Goal: Task Accomplishment & Management: Manage account settings

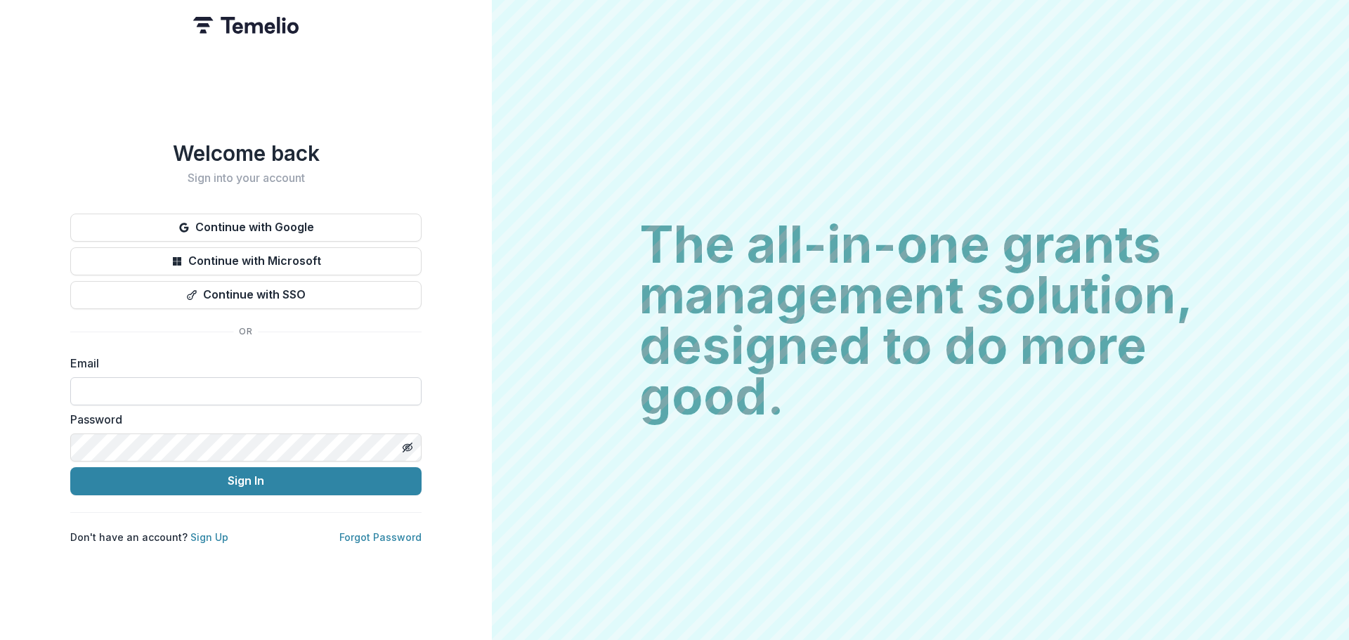
click at [122, 392] on input at bounding box center [245, 391] width 351 height 28
type input "**********"
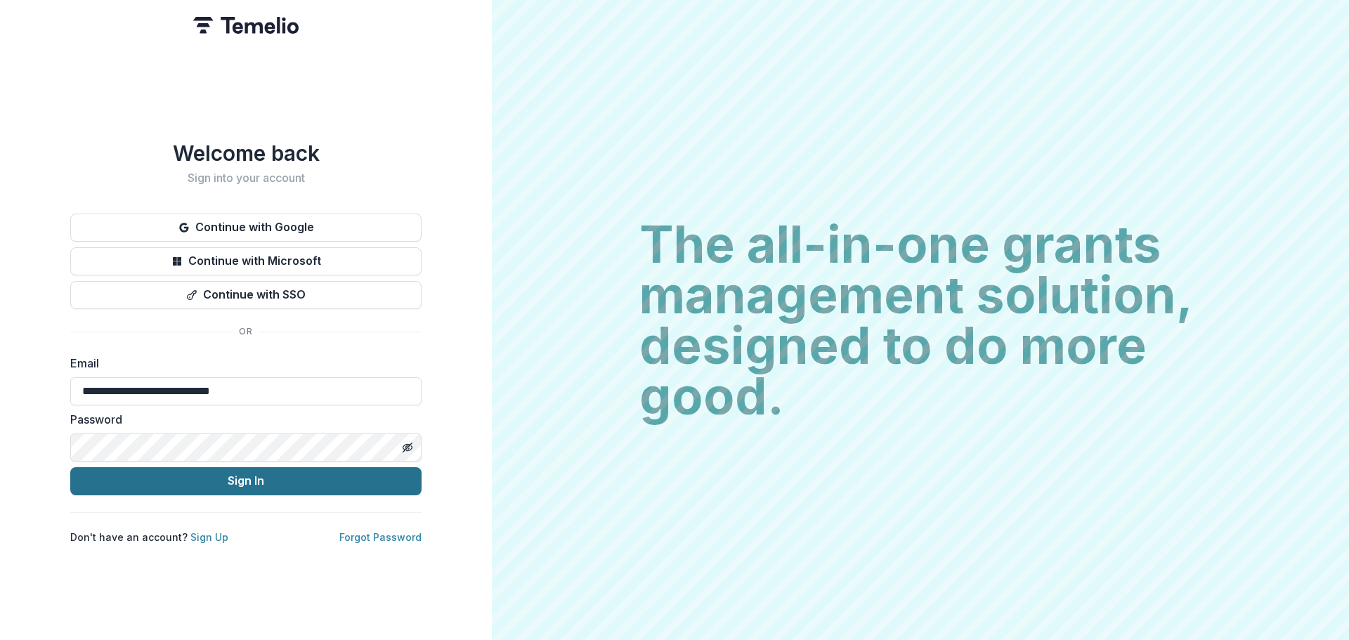
click at [197, 472] on button "Sign In" at bounding box center [245, 481] width 351 height 28
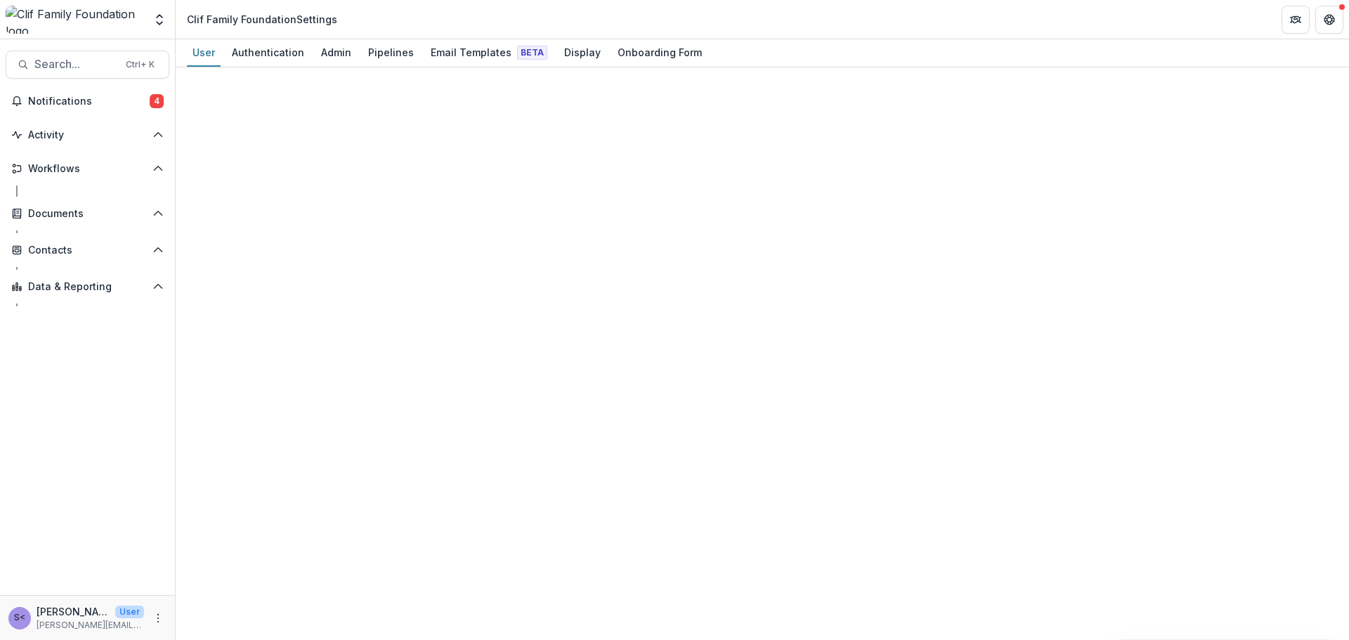
select select "****"
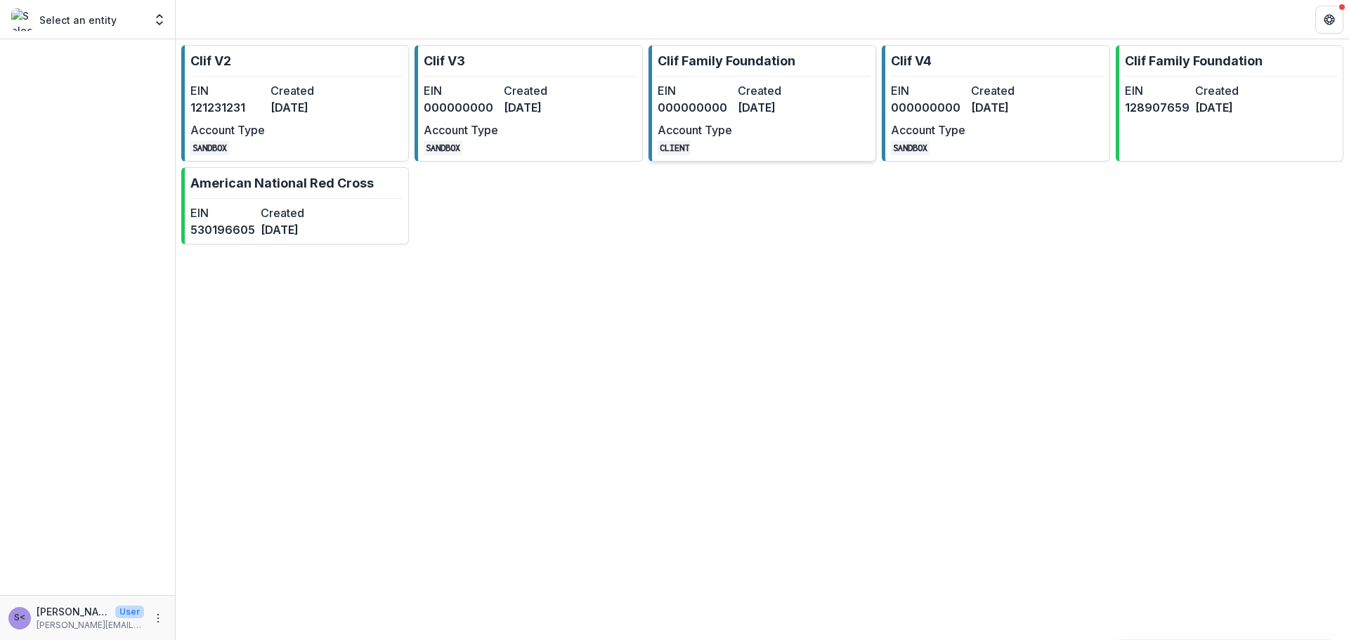
click at [734, 71] on link "Clif Family Foundation EIN 000000000 Created [DATE] Account Type CLIENT" at bounding box center [763, 103] width 228 height 117
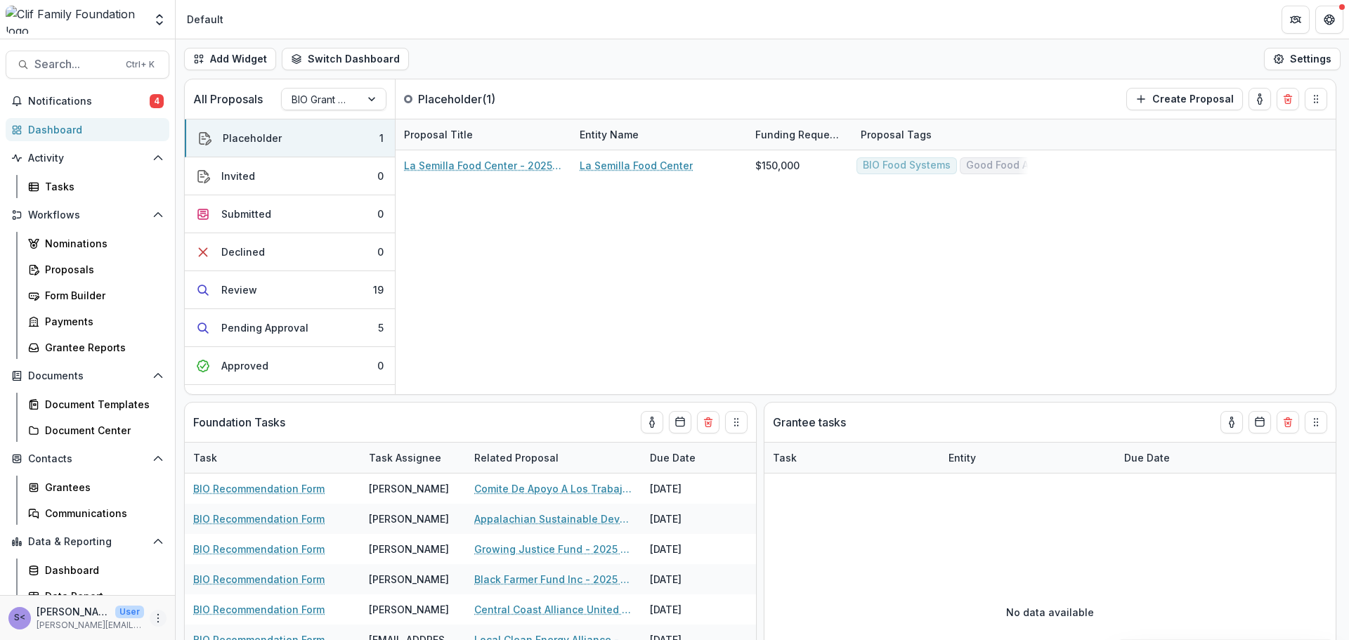
click at [152, 613] on icon "More" at bounding box center [157, 618] width 11 height 11
click at [86, 589] on div "Data Report" at bounding box center [101, 596] width 113 height 15
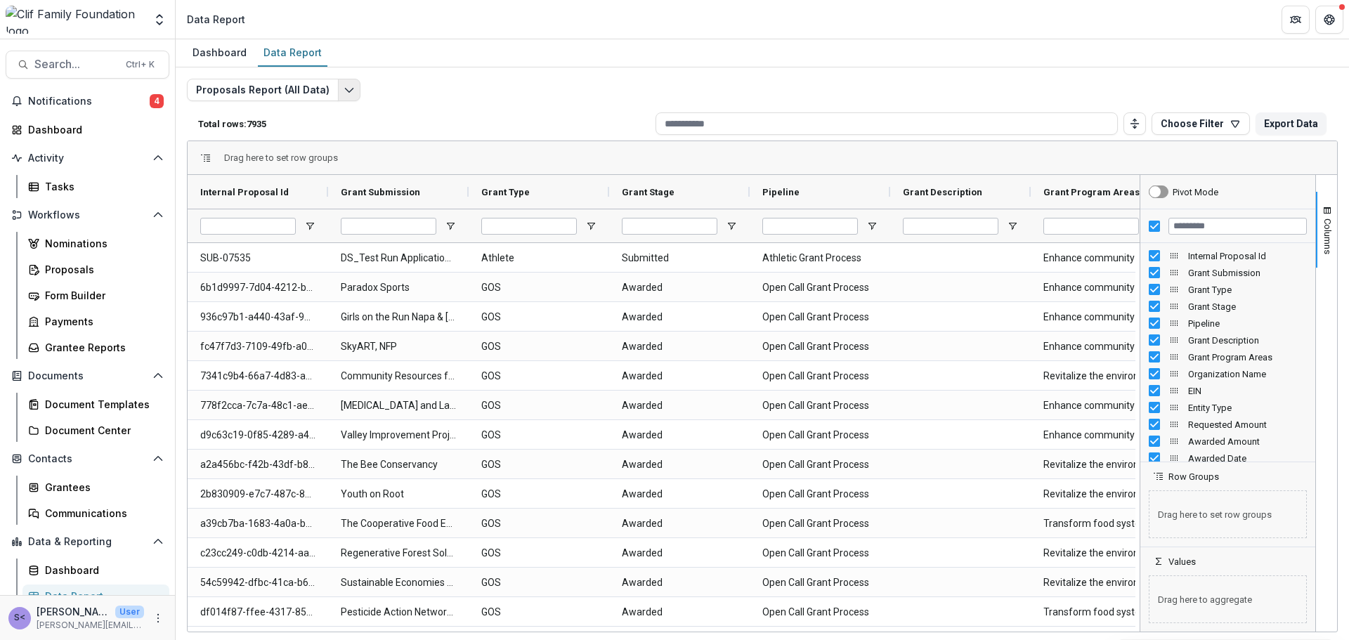
click at [345, 86] on icon "Edit selected report" at bounding box center [349, 89] width 11 height 11
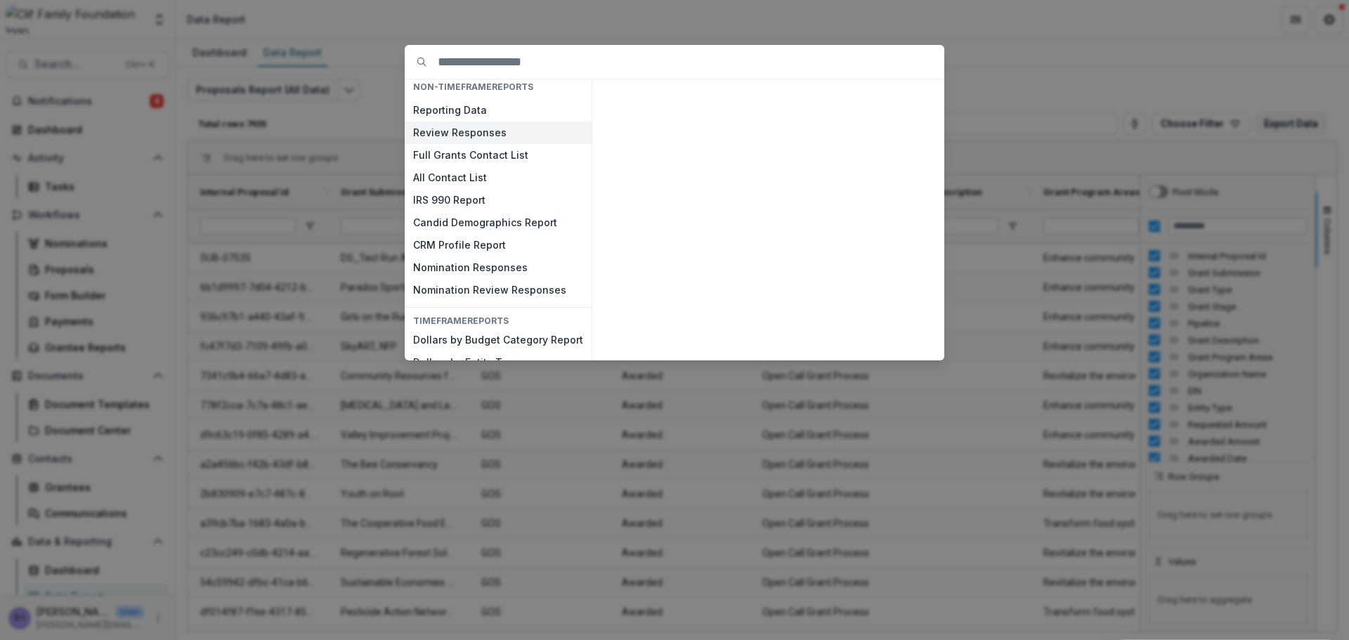
scroll to position [66, 0]
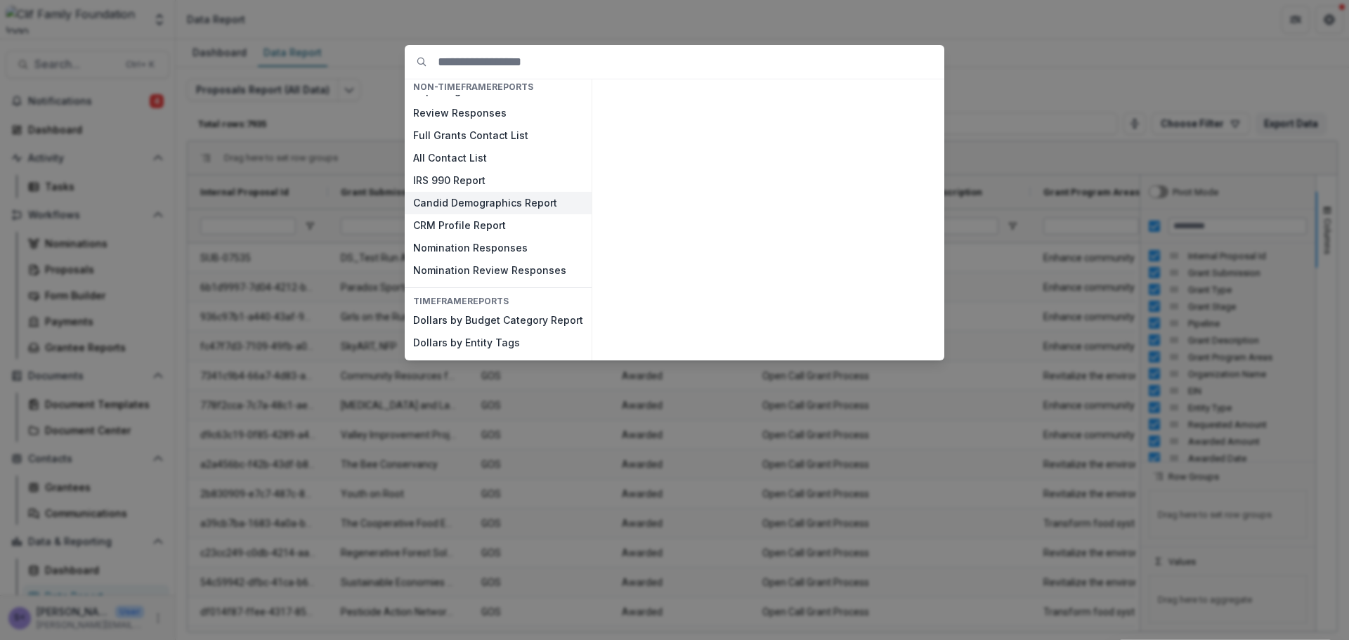
click at [481, 203] on button "Candid Demographics Report" at bounding box center [498, 203] width 187 height 22
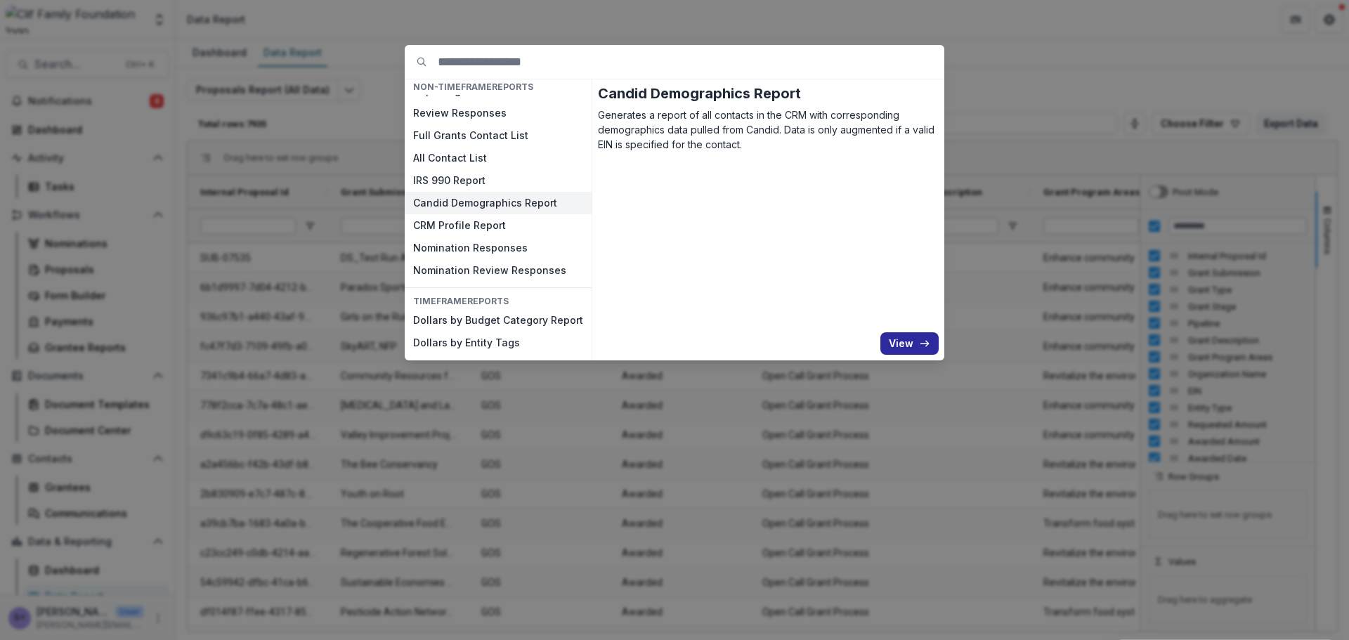
click at [919, 342] on icon "button" at bounding box center [924, 343] width 11 height 11
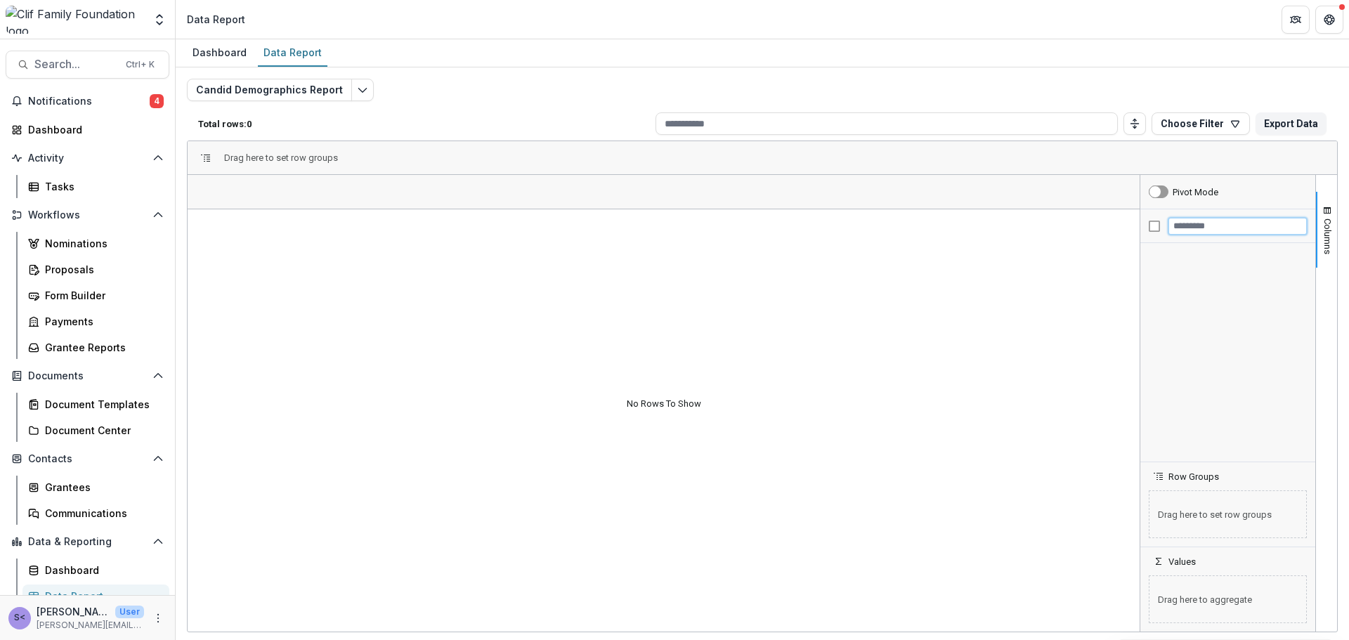
click at [1185, 223] on input "Filter Columns Input" at bounding box center [1237, 226] width 138 height 17
click at [1160, 227] on div at bounding box center [1227, 226] width 175 height 34
click at [1194, 227] on input "Filter Columns Input" at bounding box center [1237, 226] width 138 height 17
click at [1234, 121] on icon "button" at bounding box center [1236, 124] width 8 height 6
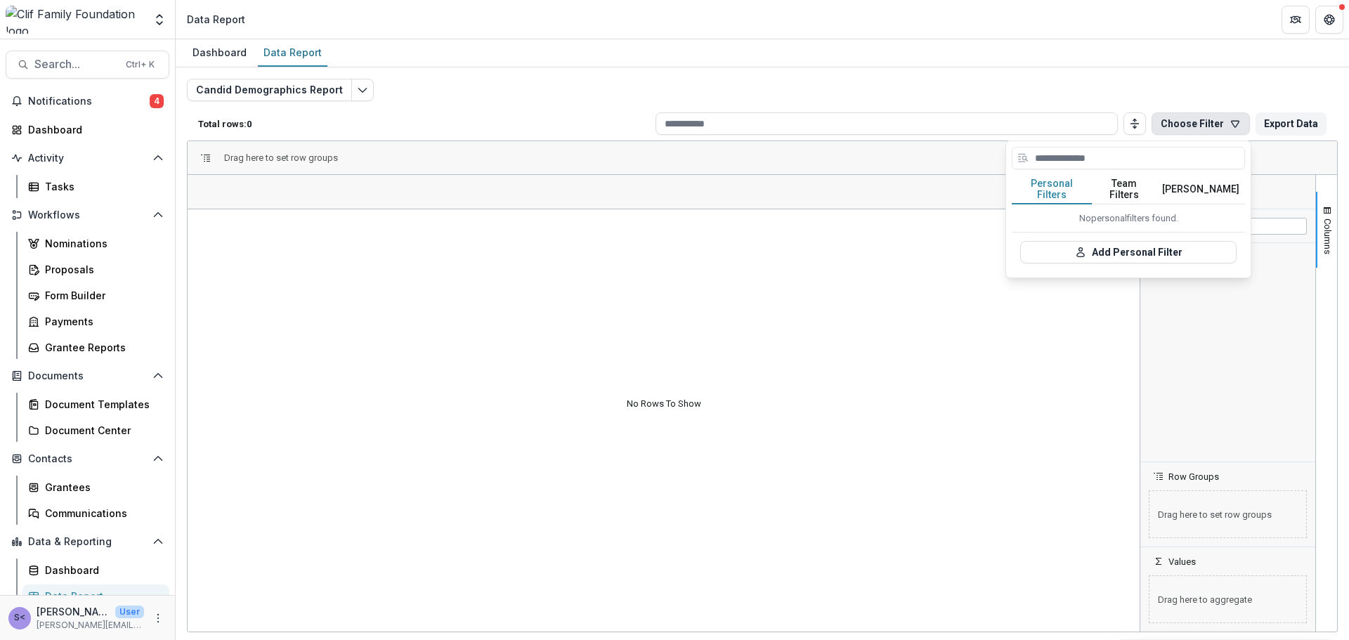
click at [1100, 59] on div "Dashboard Data Report" at bounding box center [762, 53] width 1173 height 28
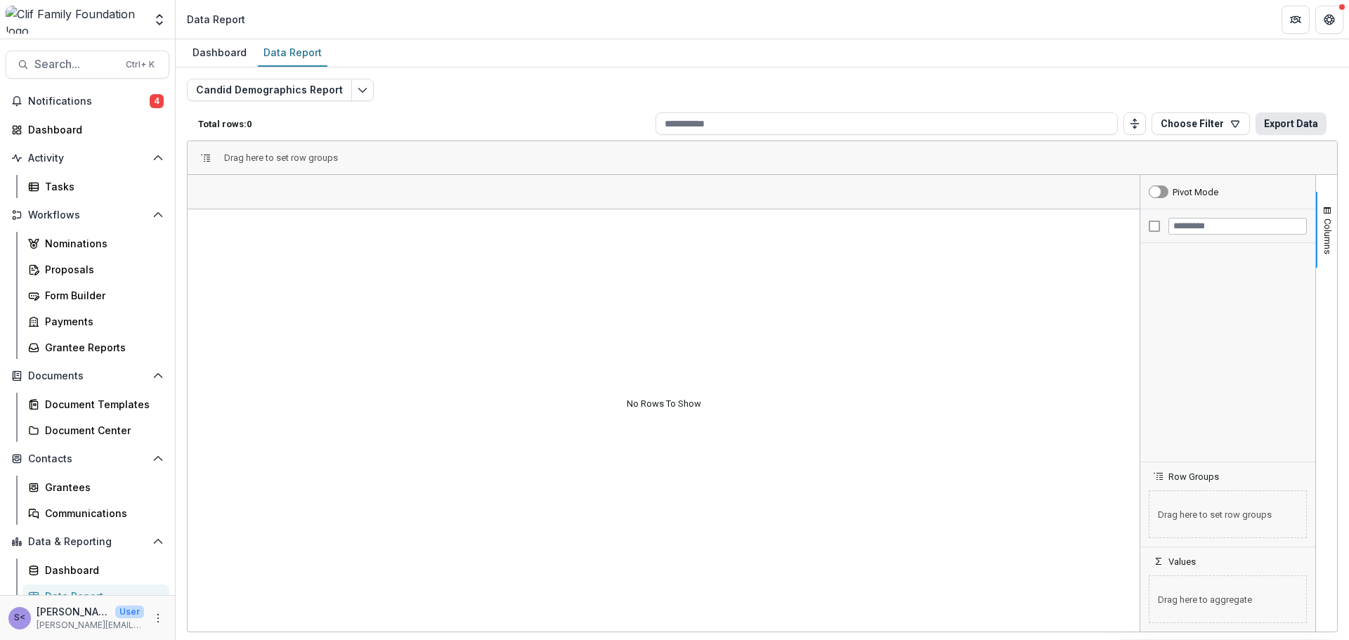
click at [1293, 118] on button "Export Data" at bounding box center [1291, 123] width 71 height 22
click at [1077, 56] on div "Dashboard Data Report" at bounding box center [762, 53] width 1173 height 28
click at [361, 93] on button "Edit selected report" at bounding box center [362, 90] width 22 height 22
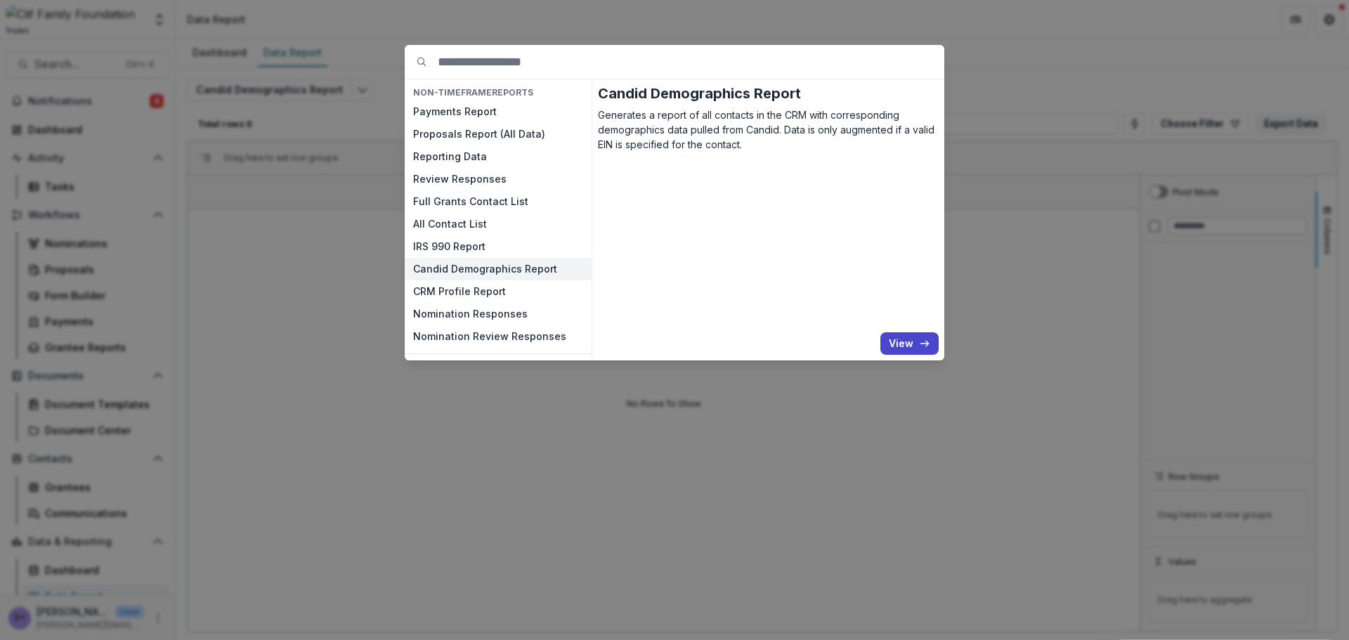
click at [342, 114] on div "NON-TIMEFRAME Reports Payments Report Proposals Report (All Data) Reporting Dat…" at bounding box center [674, 320] width 1349 height 640
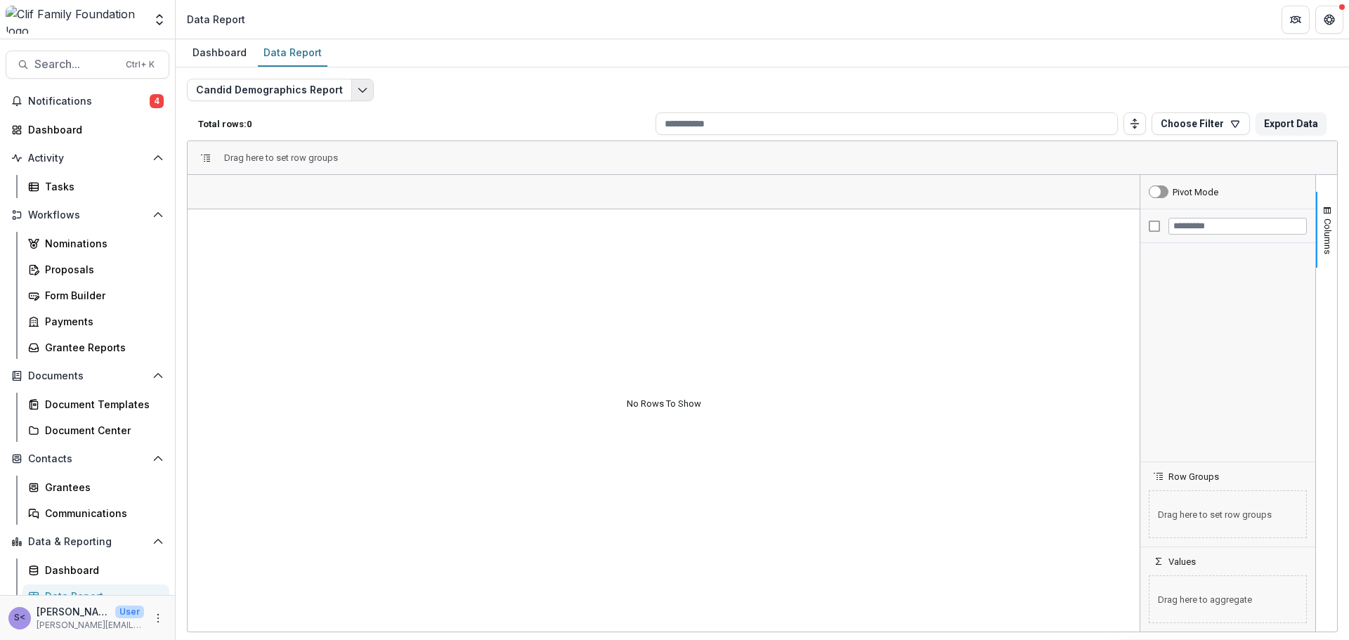
click at [357, 86] on icon "Edit selected report" at bounding box center [362, 89] width 11 height 11
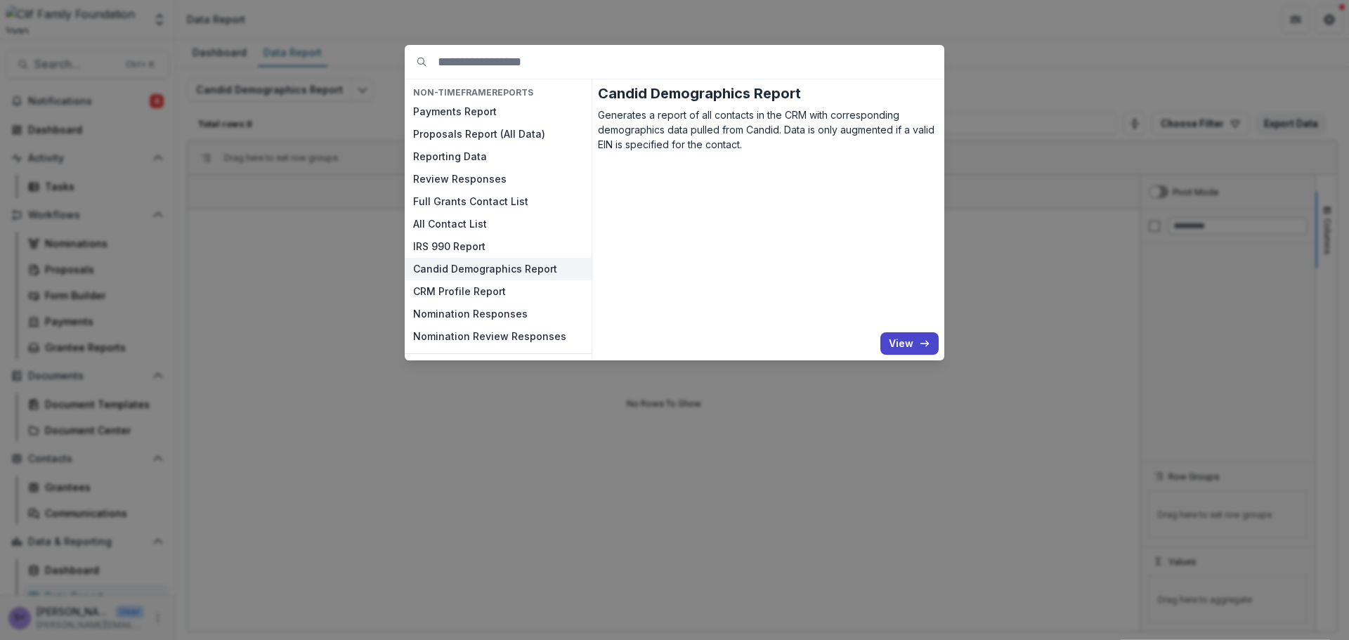
click at [355, 100] on div "NON-TIMEFRAME Reports Payments Report Proposals Report (All Data) Reporting Dat…" at bounding box center [674, 320] width 1349 height 640
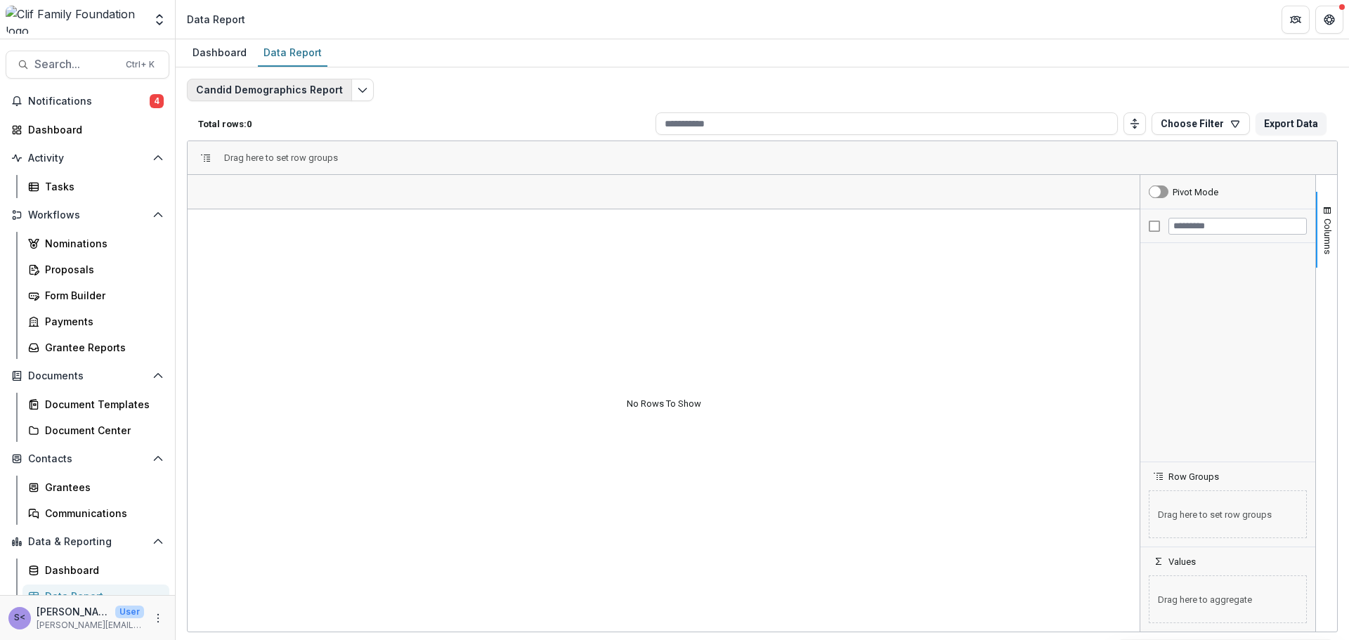
click at [245, 88] on button "Candid Demographics Report" at bounding box center [269, 90] width 165 height 22
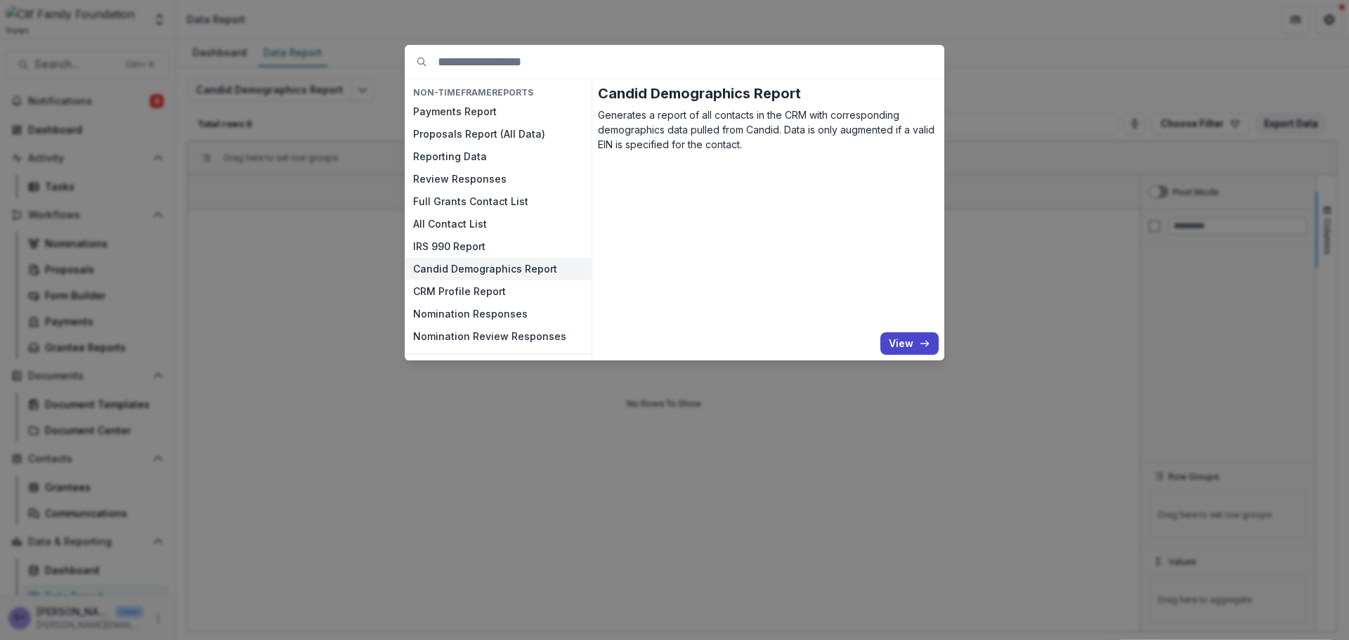
click at [998, 70] on div "NON-TIMEFRAME Reports Payments Report Proposals Report (All Data) Reporting Dat…" at bounding box center [674, 320] width 1349 height 640
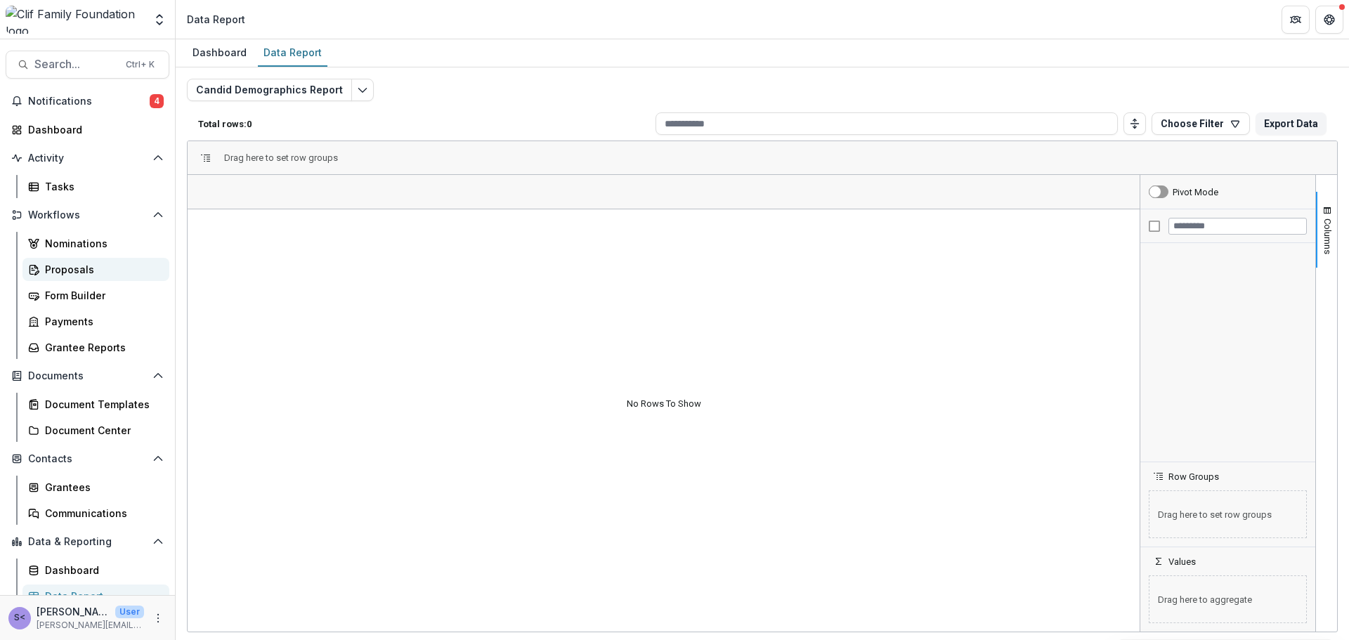
click at [66, 273] on div "Proposals" at bounding box center [101, 269] width 113 height 15
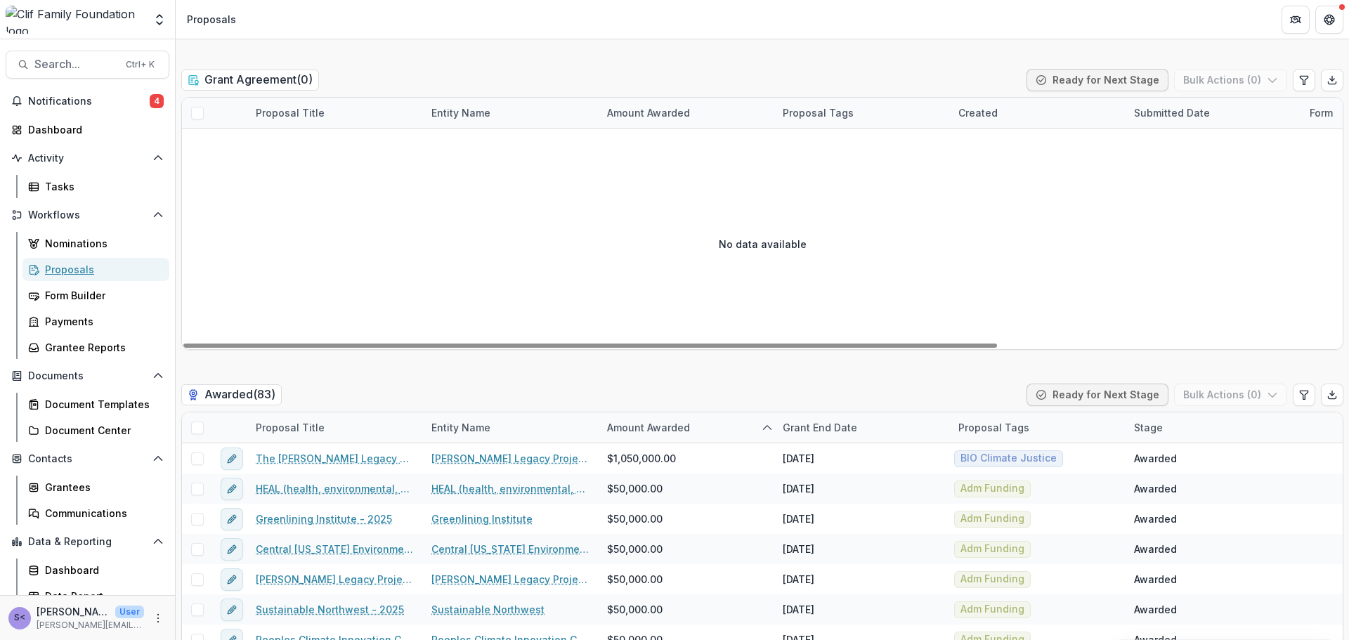
scroll to position [2981, 0]
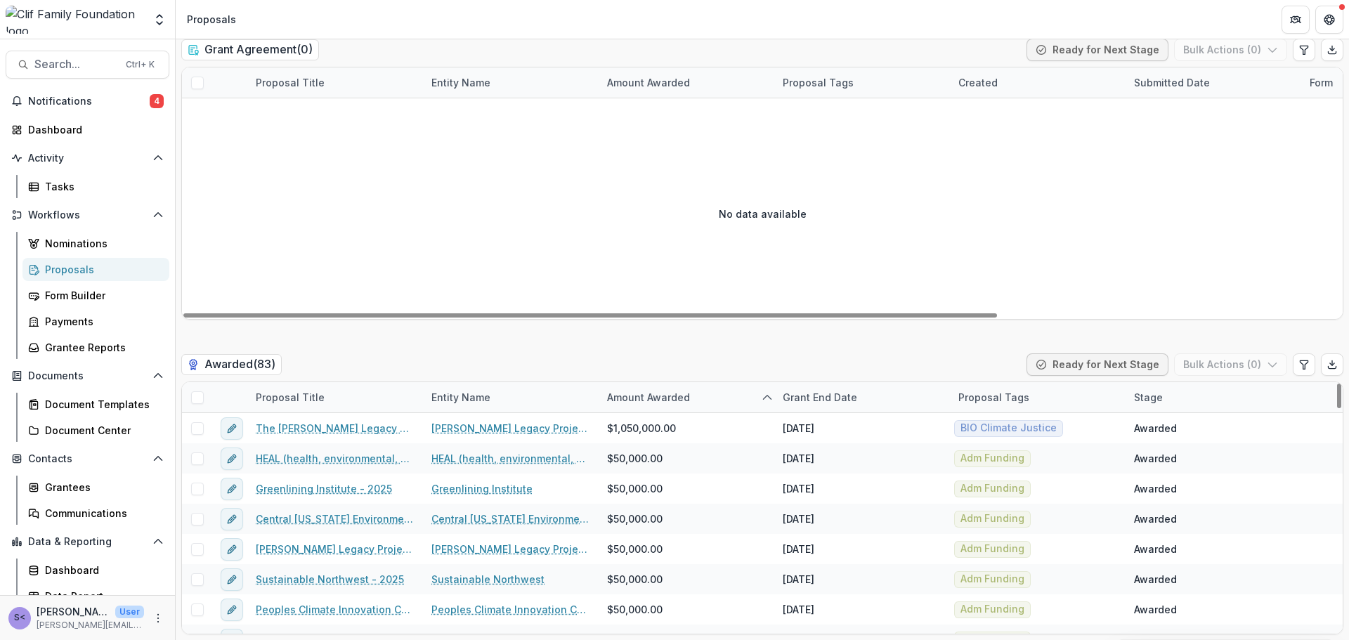
click at [197, 396] on span at bounding box center [197, 397] width 13 height 13
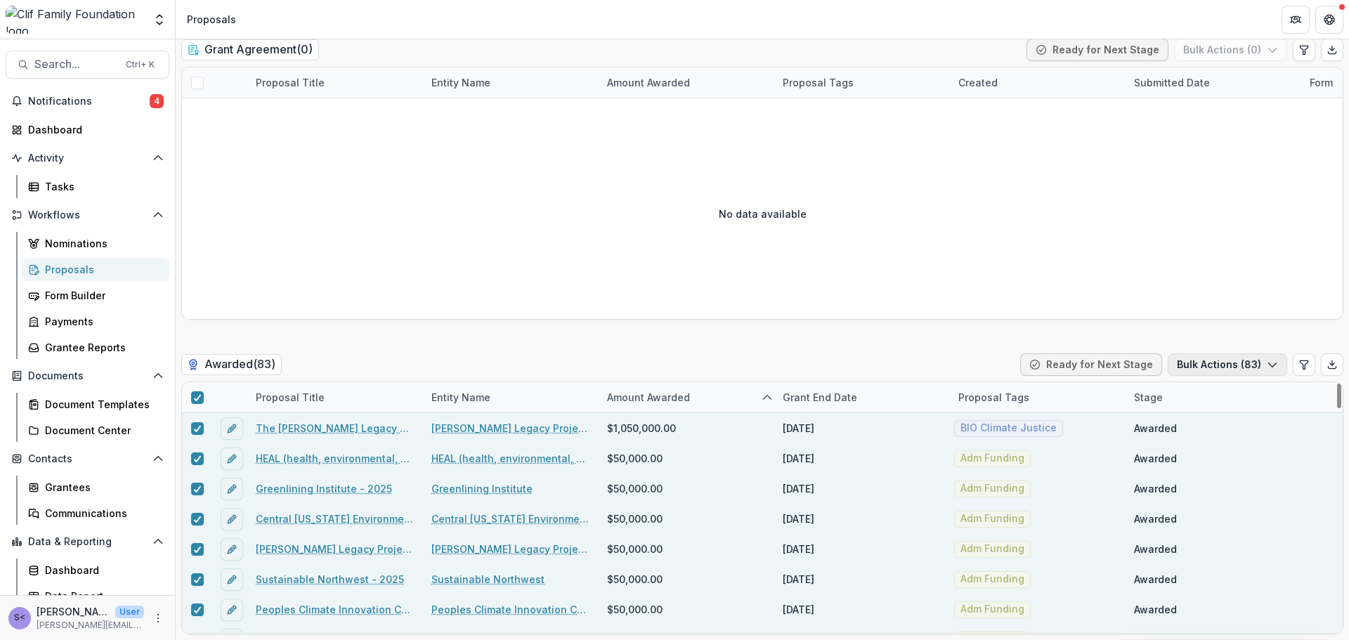
click at [1202, 364] on button "Bulk Actions ( 83 )" at bounding box center [1227, 364] width 119 height 22
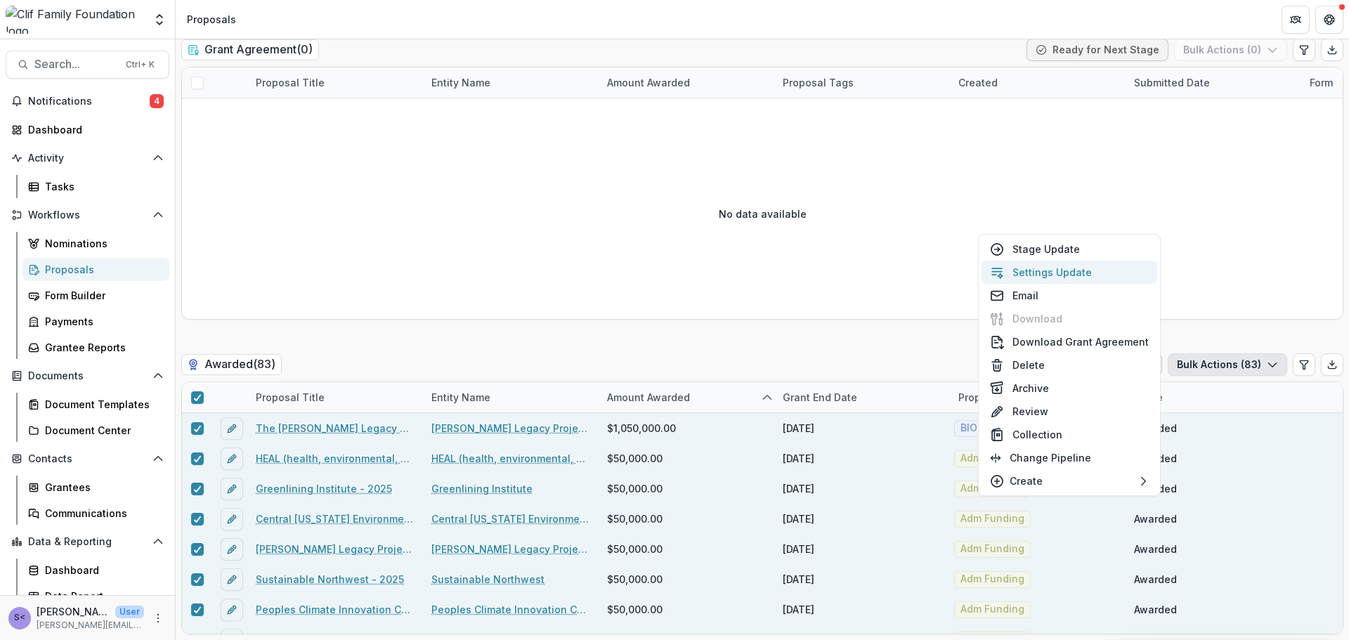
click at [1085, 275] on button "Settings Update" at bounding box center [1070, 272] width 176 height 23
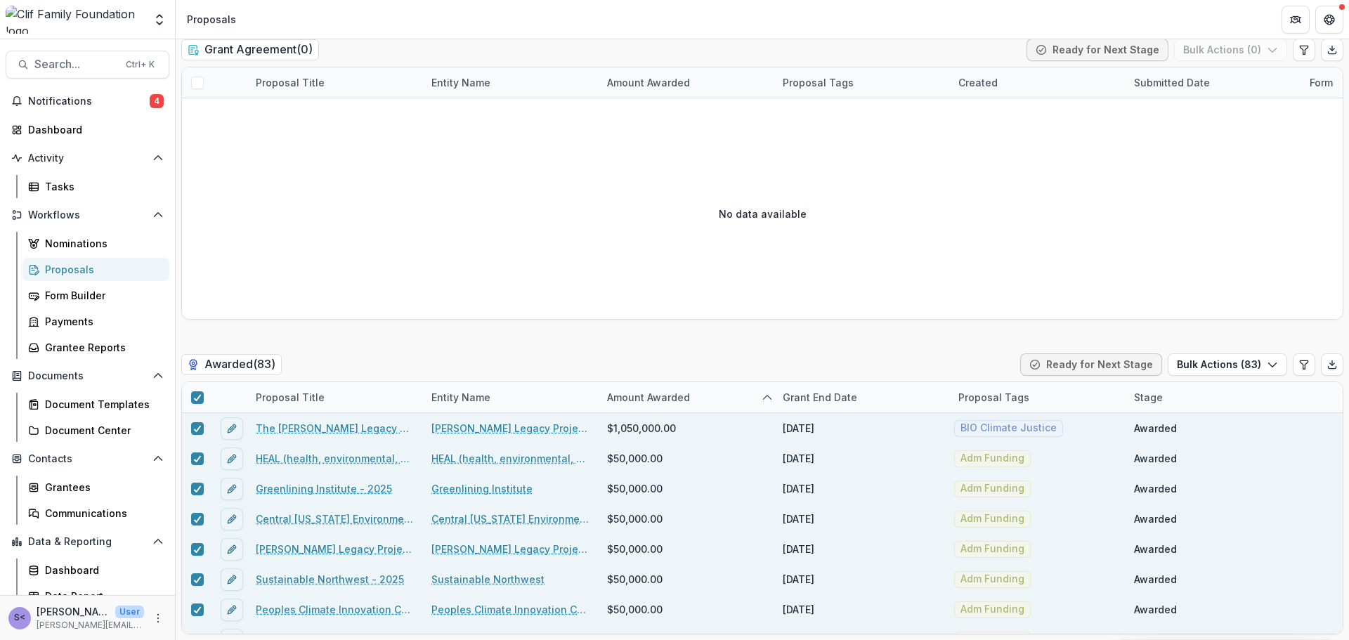
type input "**"
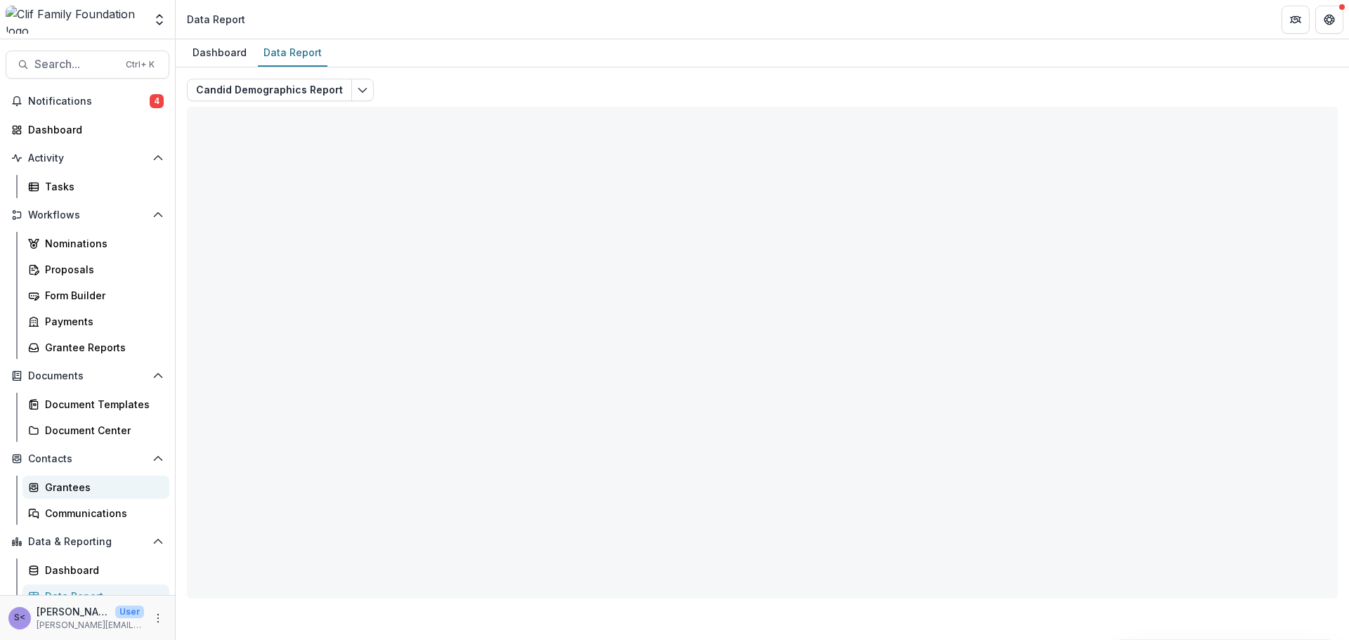
click at [74, 493] on div "Grantees" at bounding box center [101, 487] width 113 height 15
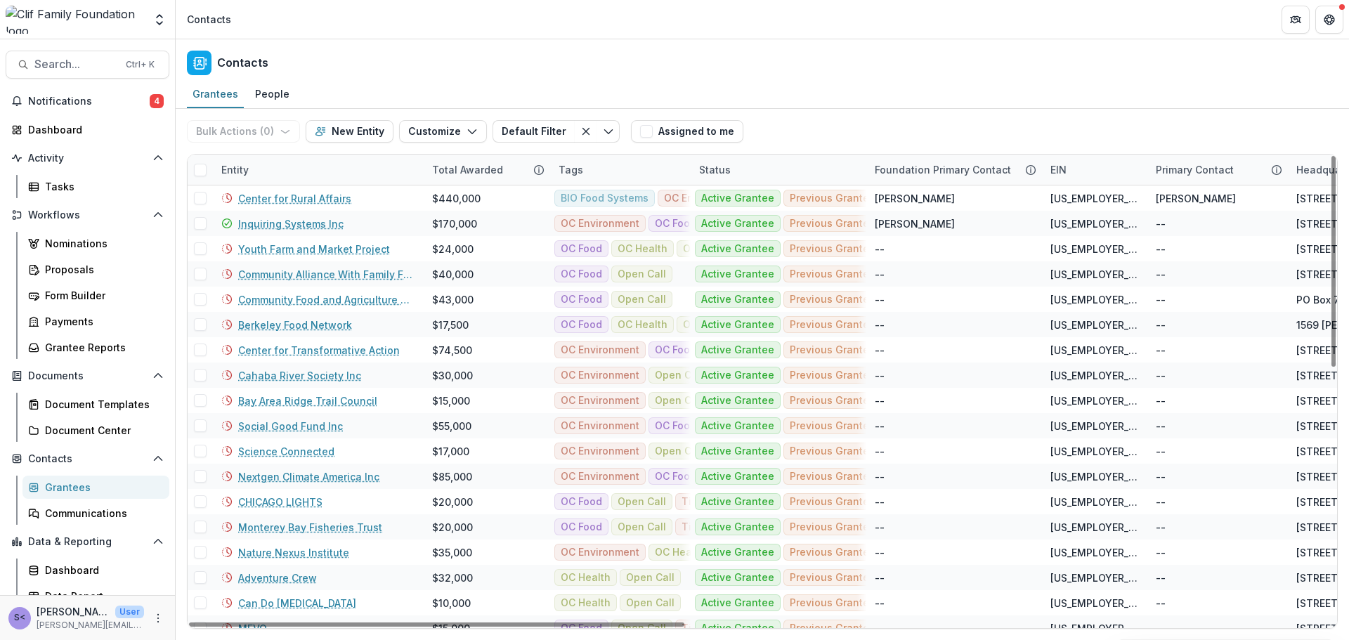
click at [630, 162] on div "Tags" at bounding box center [620, 170] width 141 height 30
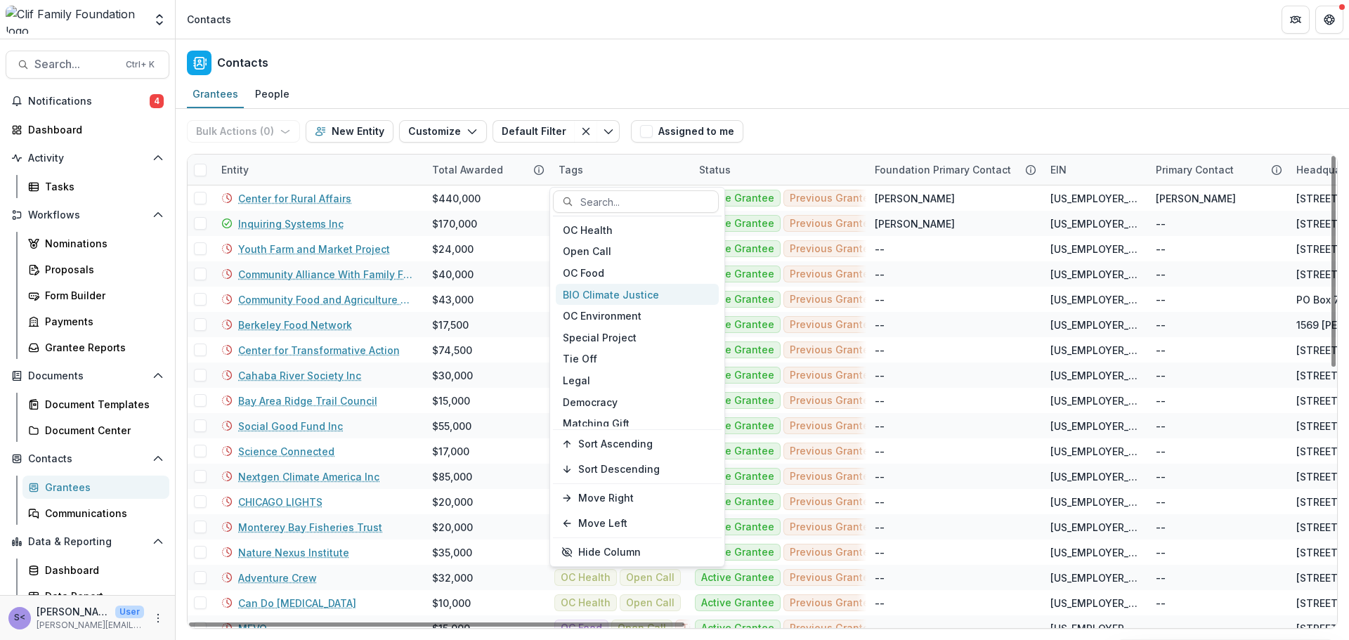
click at [615, 301] on div "BIO Climate Justice" at bounding box center [637, 295] width 163 height 22
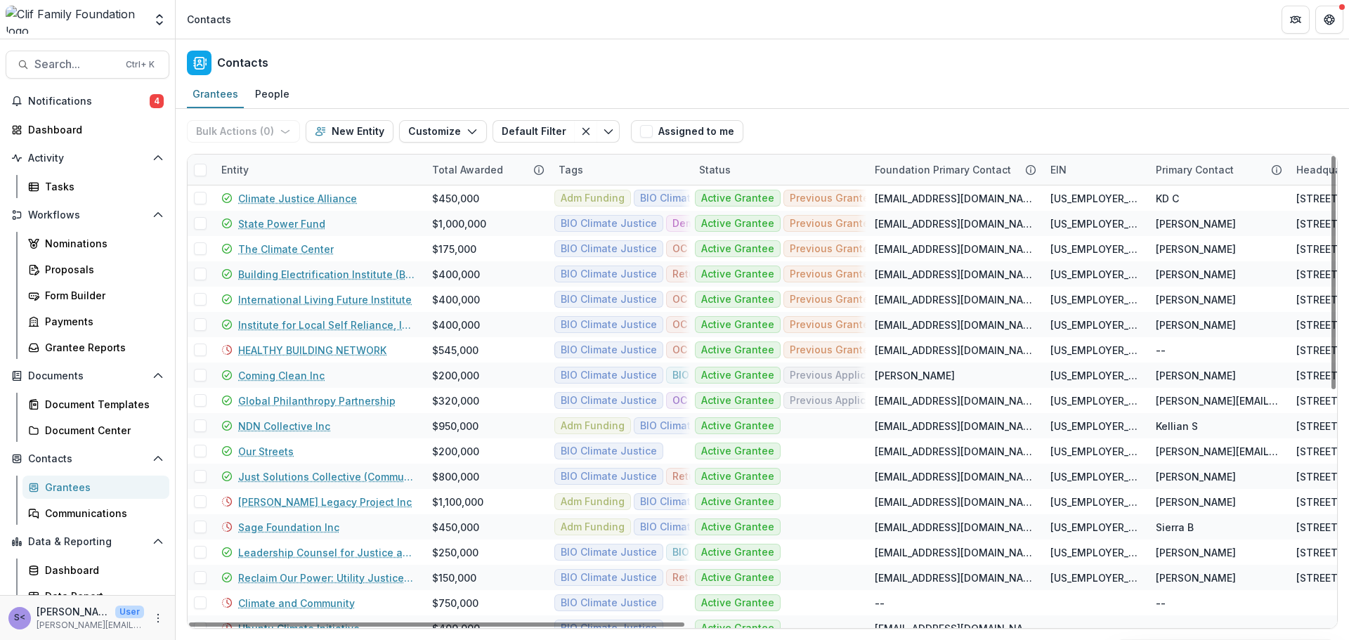
click at [874, 96] on div "Grantees People" at bounding box center [762, 95] width 1173 height 28
click at [199, 171] on span at bounding box center [200, 170] width 13 height 13
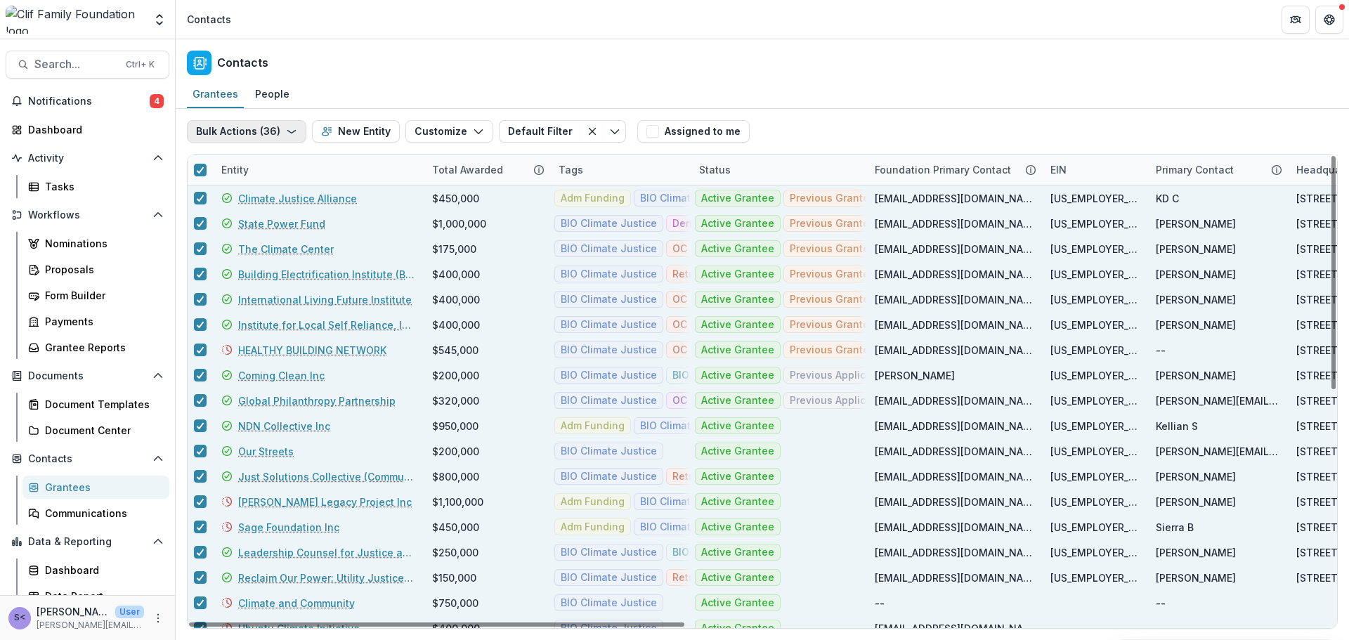
click at [287, 135] on icon "button" at bounding box center [291, 131] width 11 height 11
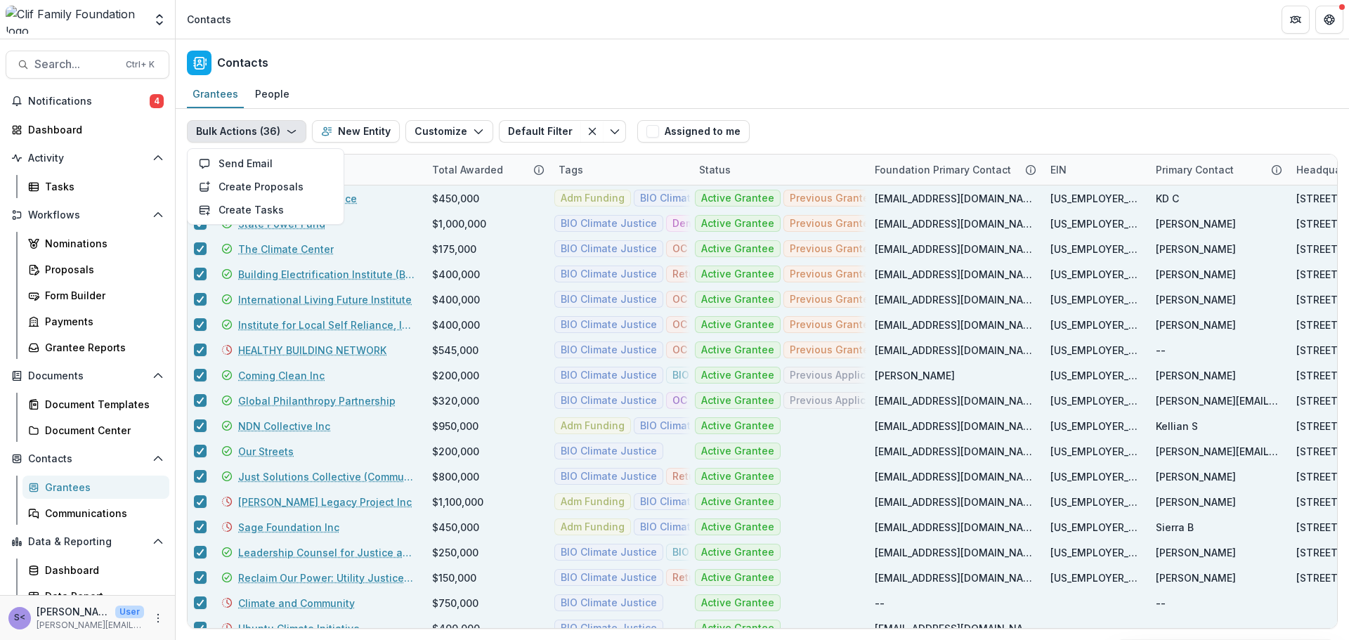
click at [710, 73] on div "Contacts" at bounding box center [762, 59] width 1173 height 41
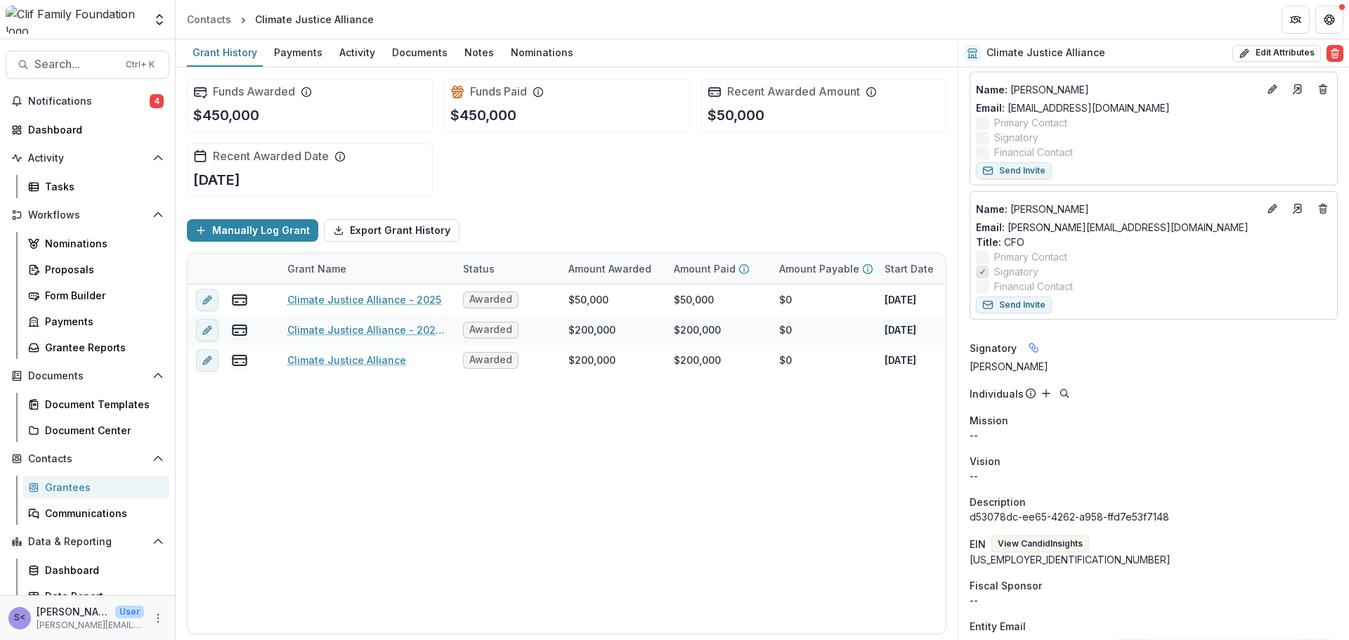
scroll to position [562, 0]
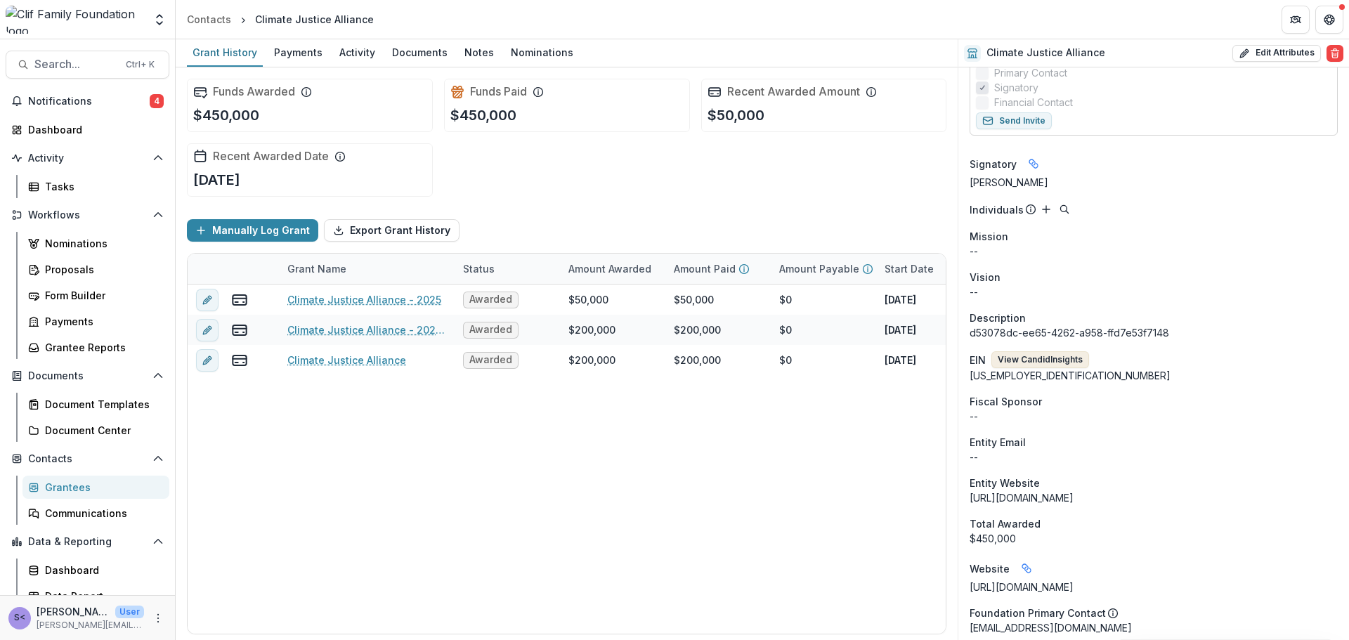
click at [1055, 361] on button "View Candid Insights" at bounding box center [1040, 359] width 98 height 17
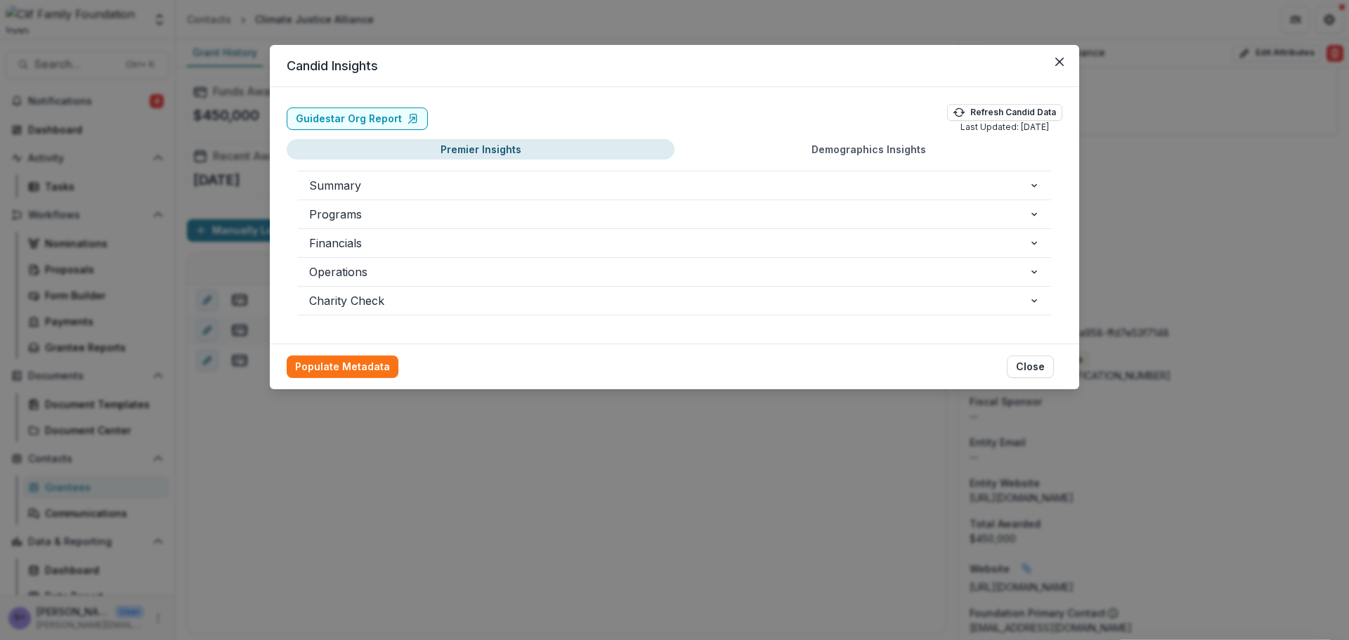
click at [790, 148] on button "Demographics Insights" at bounding box center [868, 149] width 388 height 20
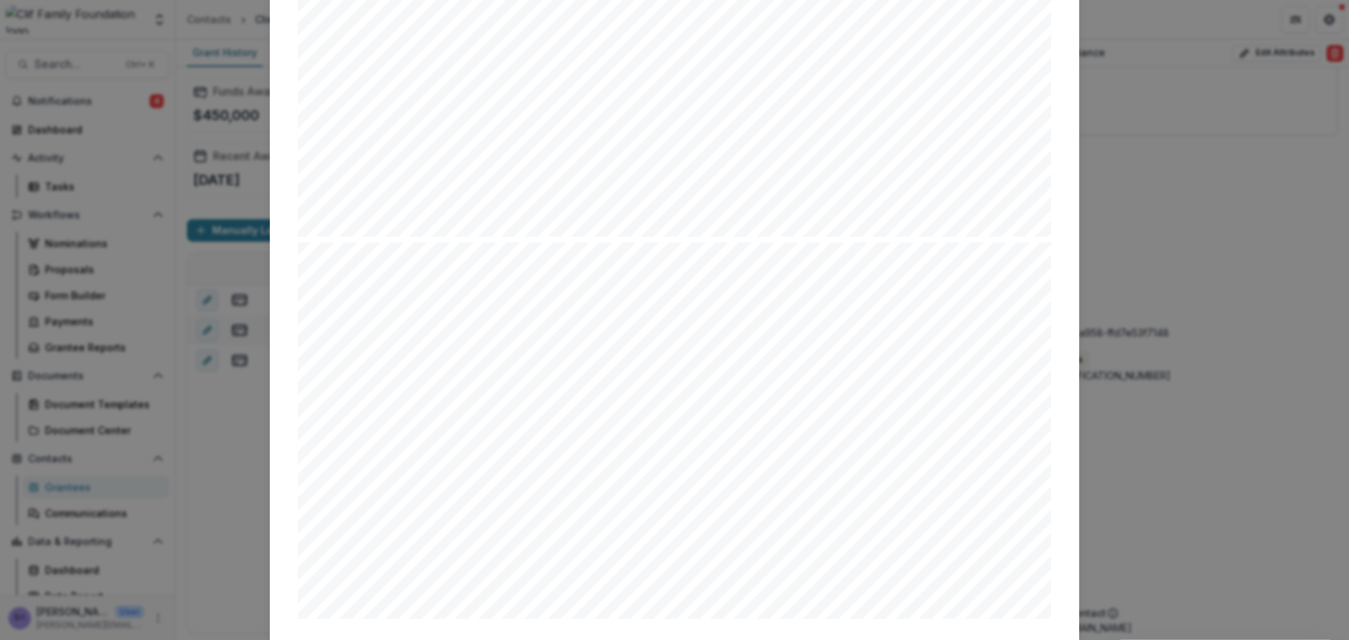
scroll to position [2399, 0]
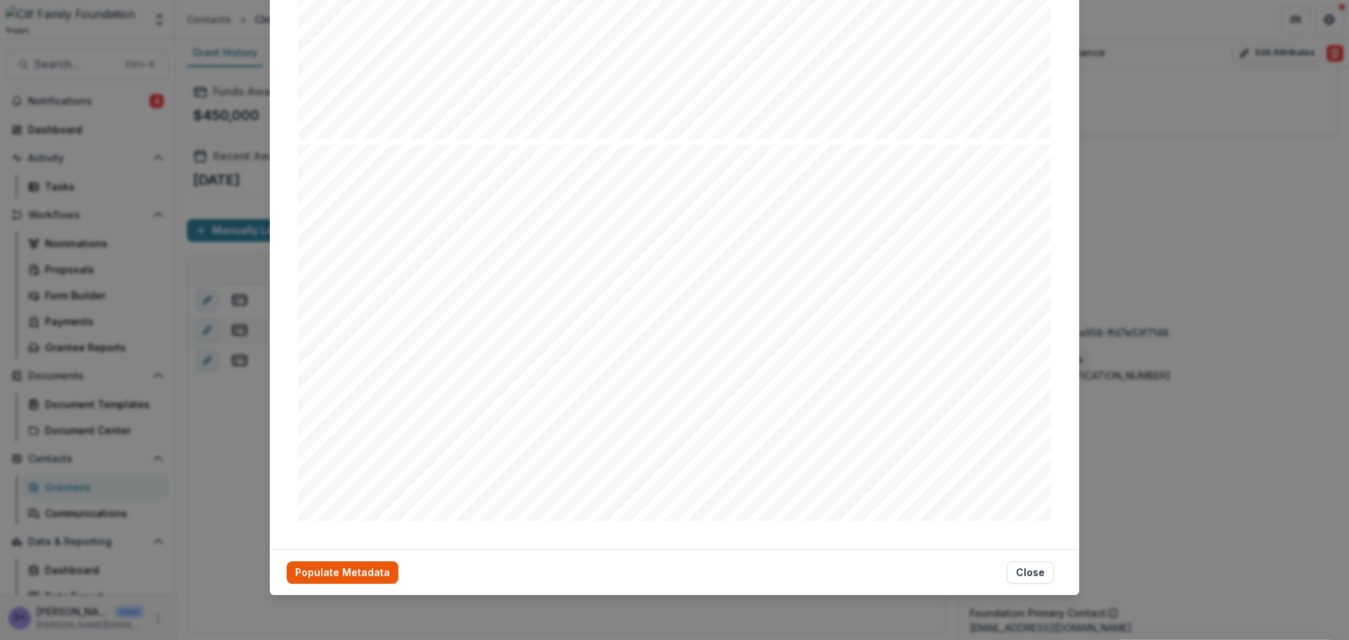
click at [355, 578] on button "Populate Metadata" at bounding box center [343, 572] width 112 height 22
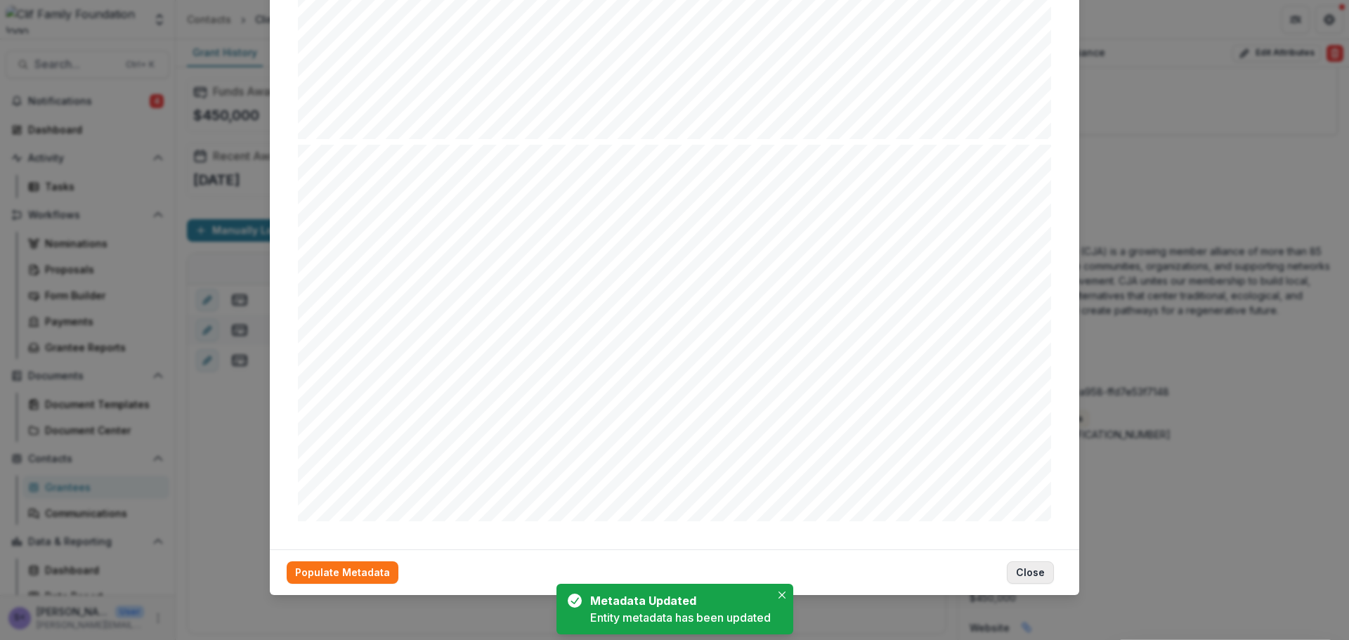
click at [1034, 574] on button "Close" at bounding box center [1030, 572] width 47 height 22
